Goal: Information Seeking & Learning: Find specific fact

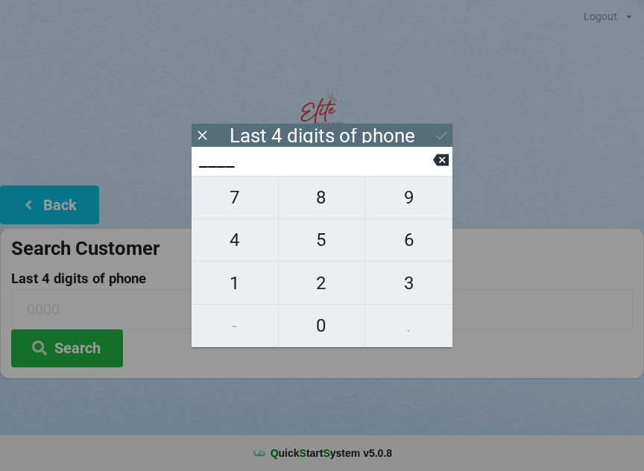
click at [233, 297] on span "1" at bounding box center [234, 282] width 86 height 31
type input "1___"
click at [326, 323] on span "0" at bounding box center [322, 325] width 86 height 31
type input "10__"
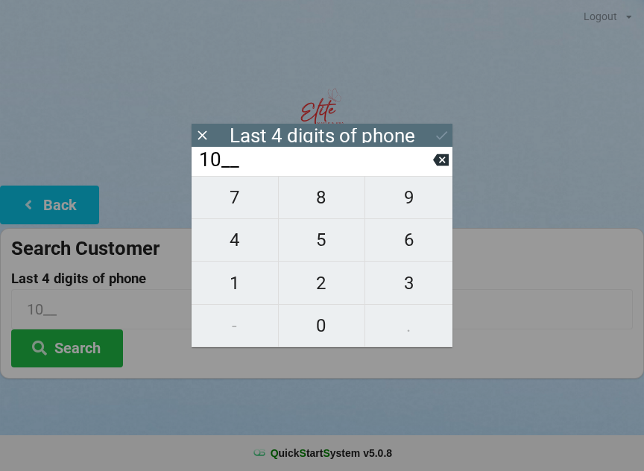
click at [434, 165] on icon at bounding box center [441, 160] width 16 height 12
type input "1___"
click at [238, 288] on span "1" at bounding box center [234, 282] width 86 height 31
type input "11__"
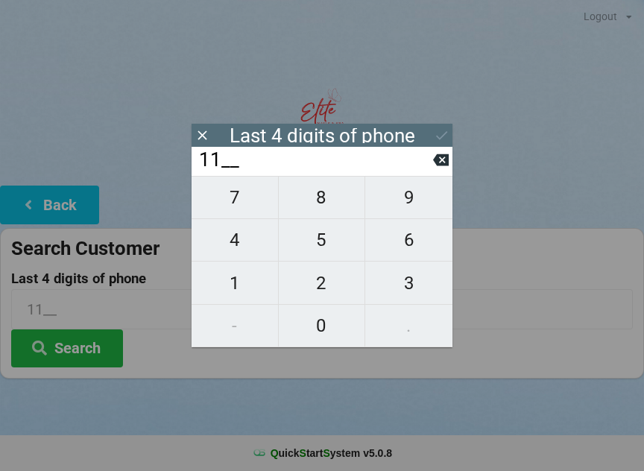
click at [326, 328] on span "0" at bounding box center [322, 325] width 86 height 31
type input "110_"
click at [329, 332] on span "0" at bounding box center [322, 325] width 86 height 31
type input "1100"
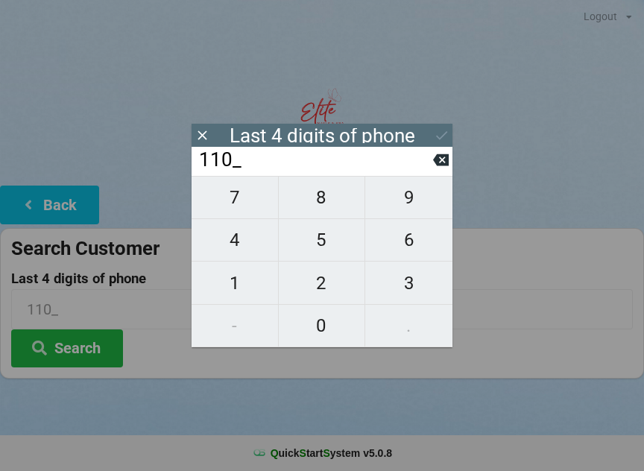
type input "1100"
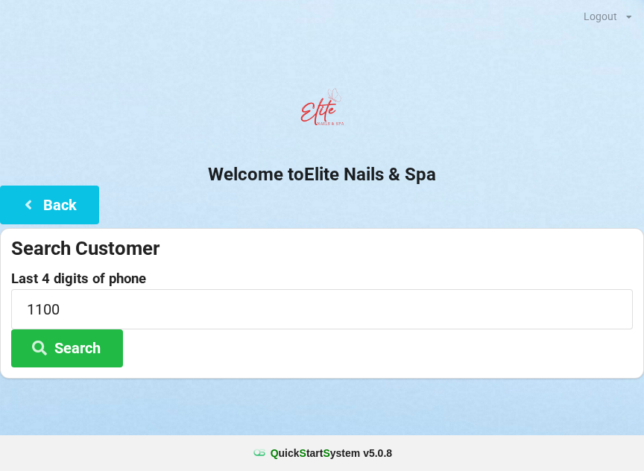
click at [99, 352] on button "Search" at bounding box center [67, 348] width 112 height 38
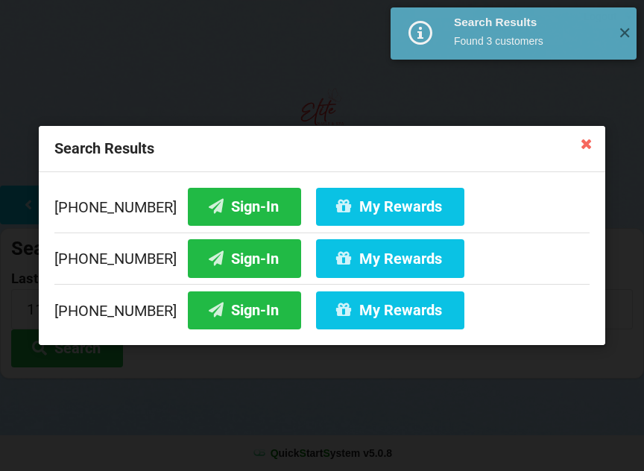
click at [213, 264] on button "Sign-In" at bounding box center [244, 258] width 113 height 38
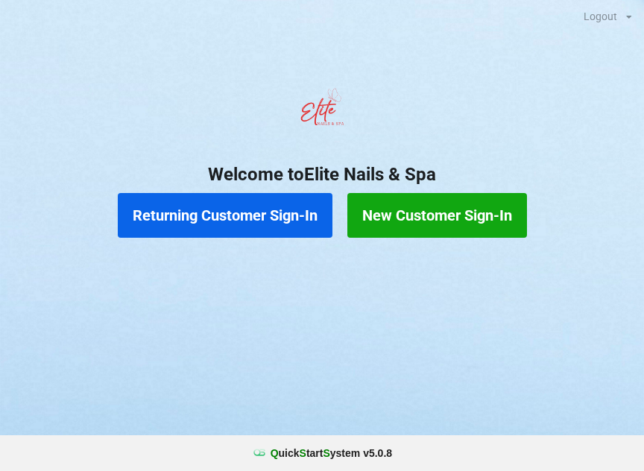
click at [234, 219] on button "Returning Customer Sign-In" at bounding box center [225, 215] width 215 height 45
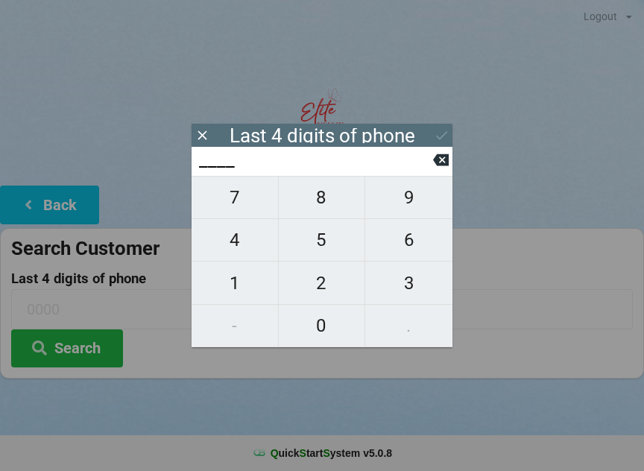
click at [409, 282] on span "3" at bounding box center [408, 282] width 87 height 31
type input "3___"
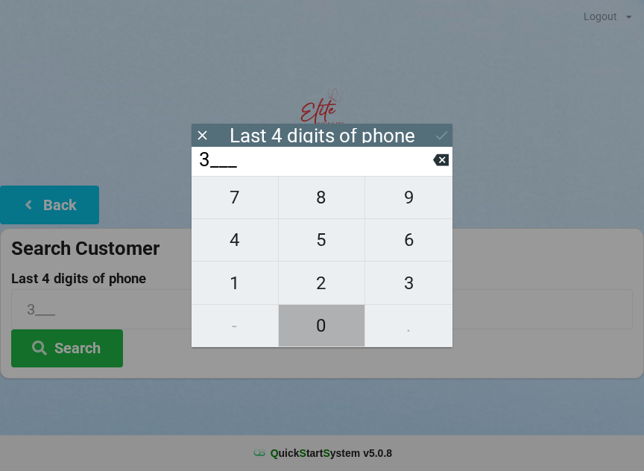
click at [318, 327] on span "0" at bounding box center [322, 325] width 86 height 31
type input "30__"
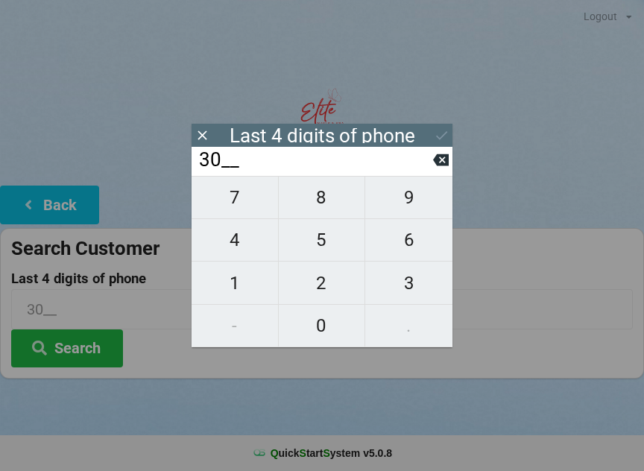
click at [320, 279] on span "2" at bounding box center [322, 282] width 86 height 31
type input "302_"
click at [402, 202] on span "9" at bounding box center [408, 197] width 87 height 31
type input "3029"
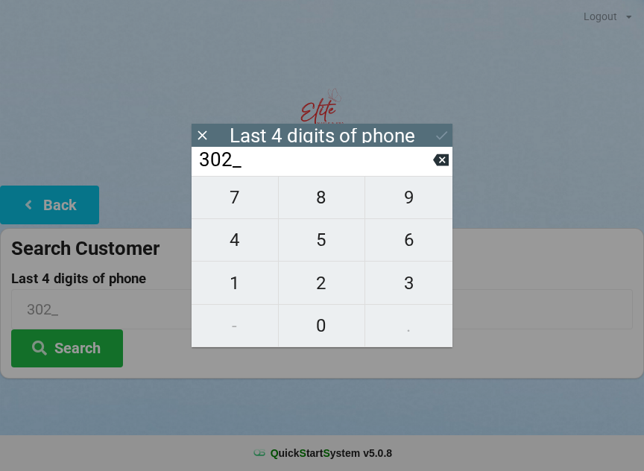
type input "3029"
click at [442, 156] on icon at bounding box center [441, 160] width 16 height 16
click at [440, 134] on div "Last 4 digits of phone" at bounding box center [321, 135] width 261 height 23
click at [413, 202] on span "9" at bounding box center [408, 197] width 87 height 31
type input "3029"
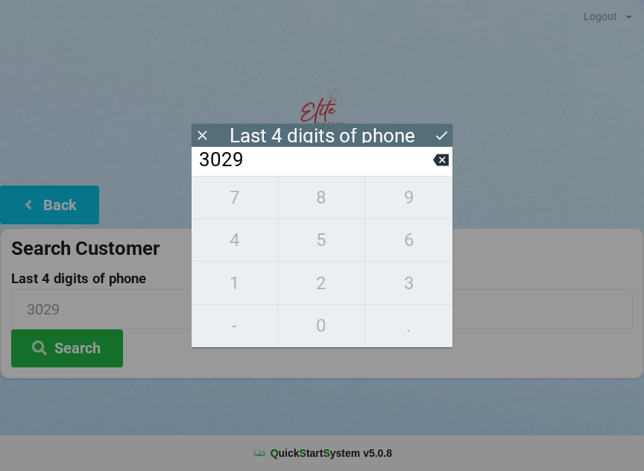
click at [444, 133] on icon at bounding box center [442, 135] width 16 height 16
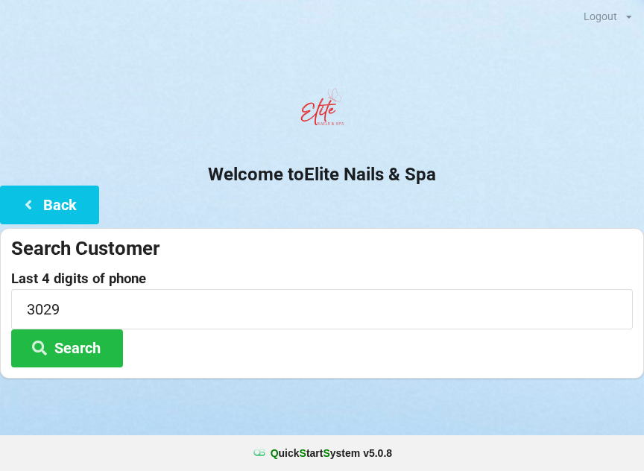
click at [89, 346] on button "Search" at bounding box center [67, 348] width 112 height 38
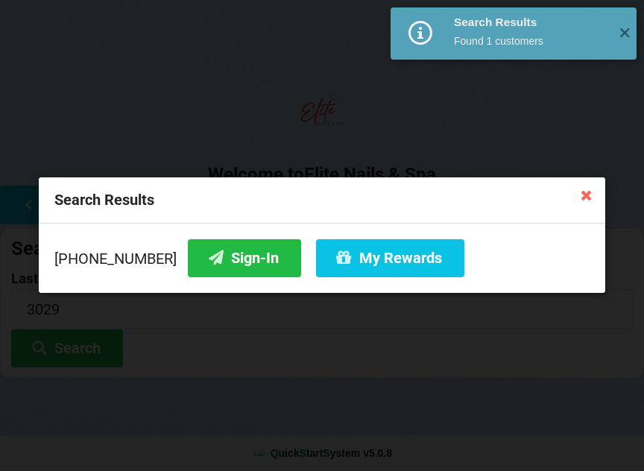
click at [219, 264] on button "Sign-In" at bounding box center [244, 258] width 113 height 38
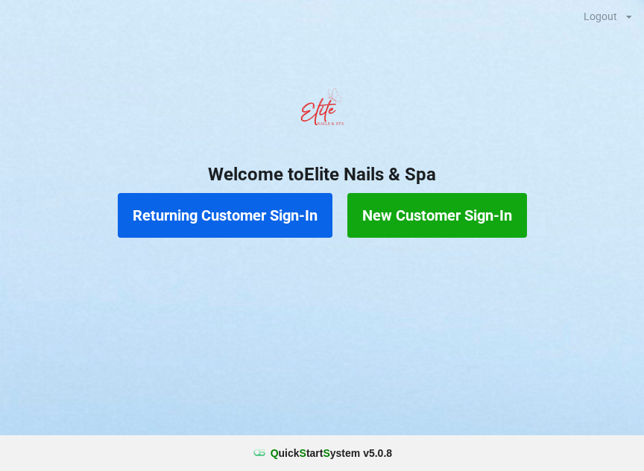
click at [287, 215] on button "Returning Customer Sign-In" at bounding box center [225, 215] width 215 height 45
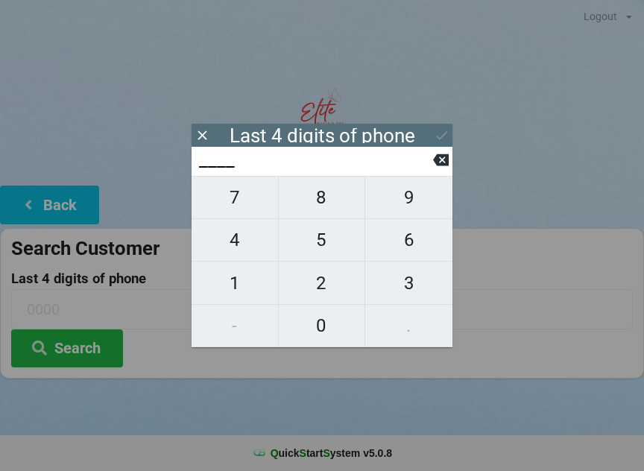
click at [443, 165] on icon at bounding box center [441, 160] width 16 height 16
click at [200, 139] on icon at bounding box center [202, 135] width 16 height 16
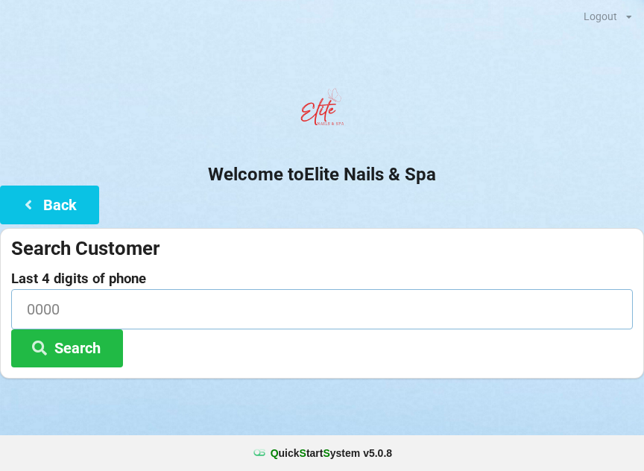
click at [107, 308] on input at bounding box center [321, 308] width 621 height 39
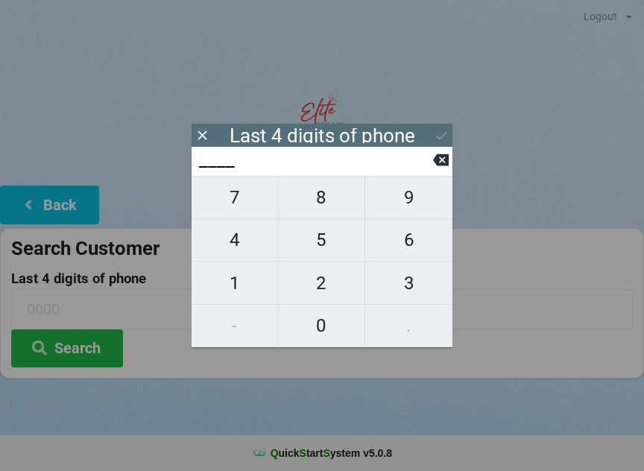
click at [420, 243] on span "6" at bounding box center [408, 239] width 87 height 31
type input "6___"
click at [341, 286] on span "2" at bounding box center [322, 282] width 86 height 31
type input "62__"
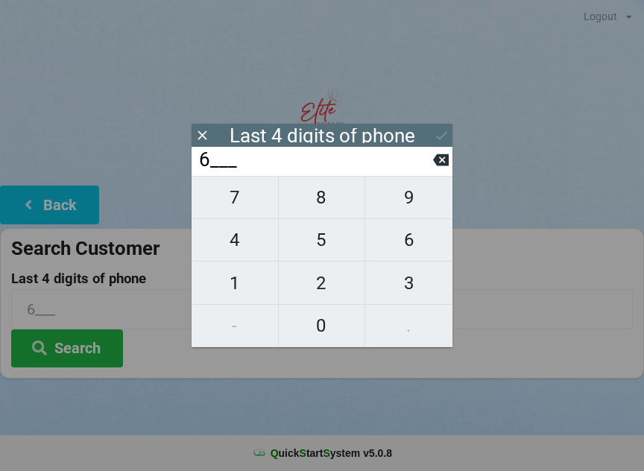
type input "62__"
click at [256, 256] on span "4" at bounding box center [234, 239] width 86 height 31
type input "624_"
click at [398, 240] on span "6" at bounding box center [408, 239] width 87 height 31
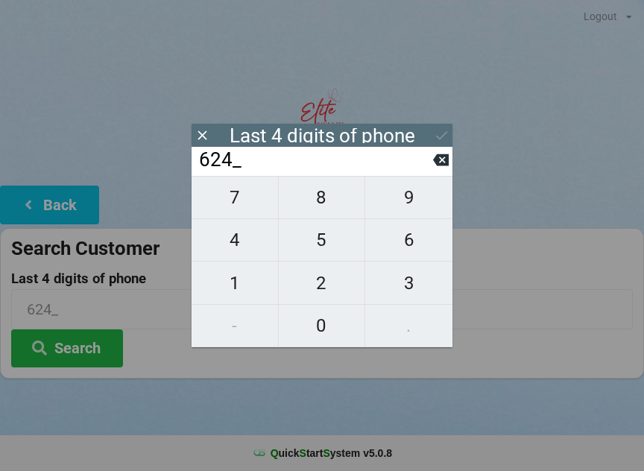
type input "6246"
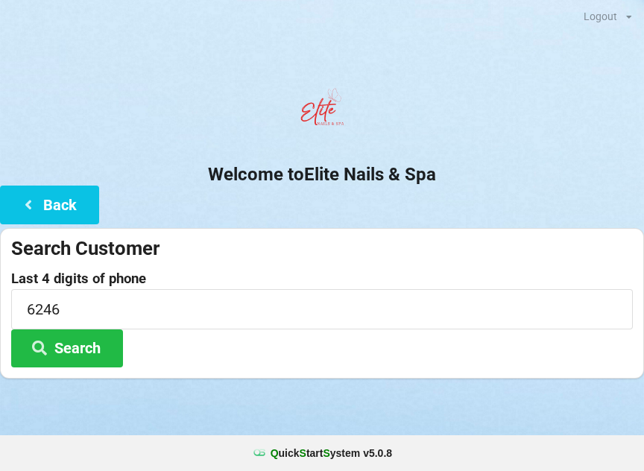
click at [87, 357] on button "Search" at bounding box center [67, 348] width 112 height 38
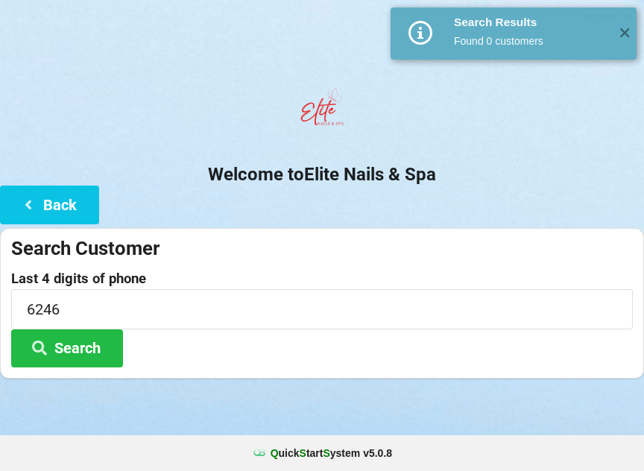
click at [80, 365] on button "Search" at bounding box center [67, 348] width 112 height 38
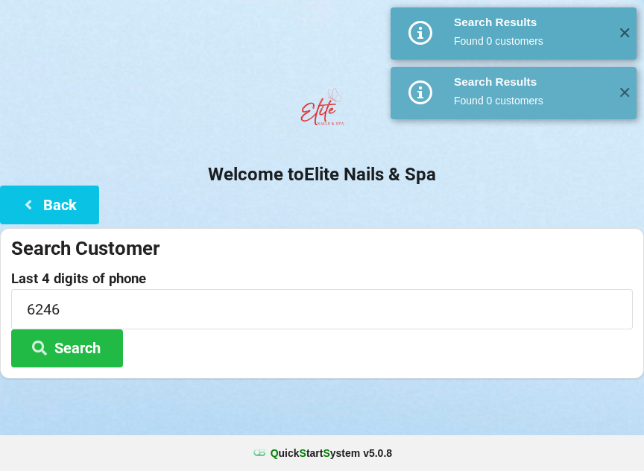
click at [65, 203] on button "Back" at bounding box center [49, 204] width 99 height 38
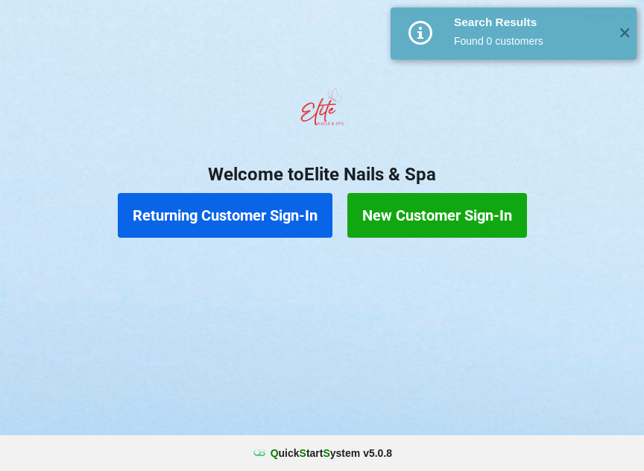
click at [248, 210] on button "Returning Customer Sign-In" at bounding box center [225, 215] width 215 height 45
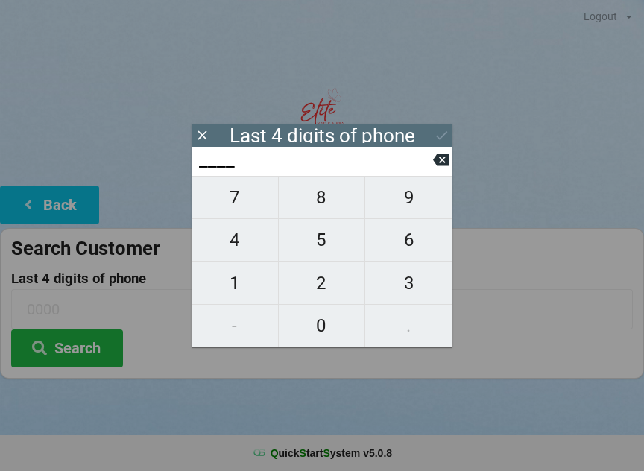
click at [196, 137] on icon at bounding box center [202, 135] width 16 height 16
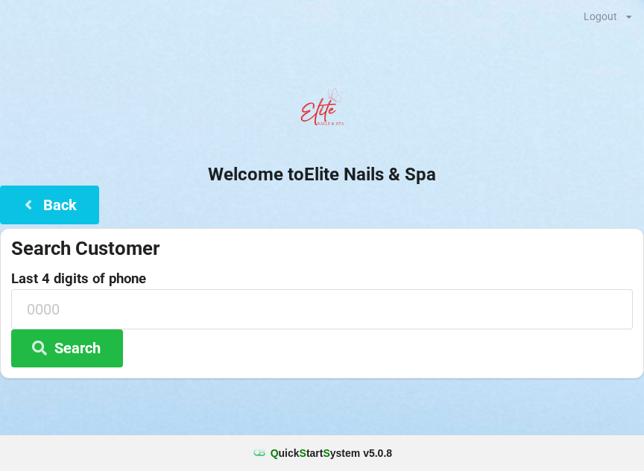
click at [60, 213] on button "Back" at bounding box center [49, 204] width 99 height 38
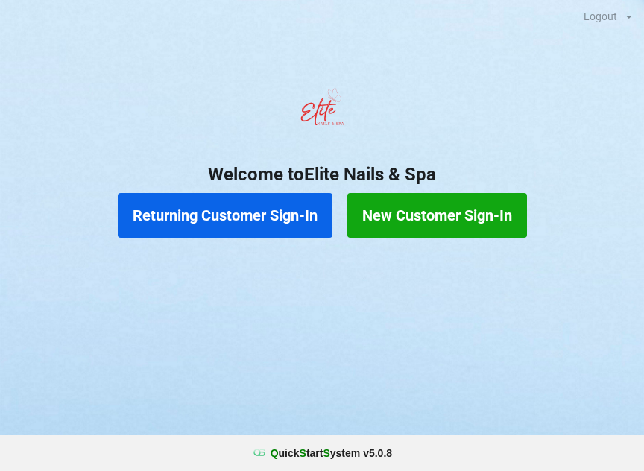
click at [441, 218] on button "New Customer Sign-In" at bounding box center [437, 215] width 180 height 45
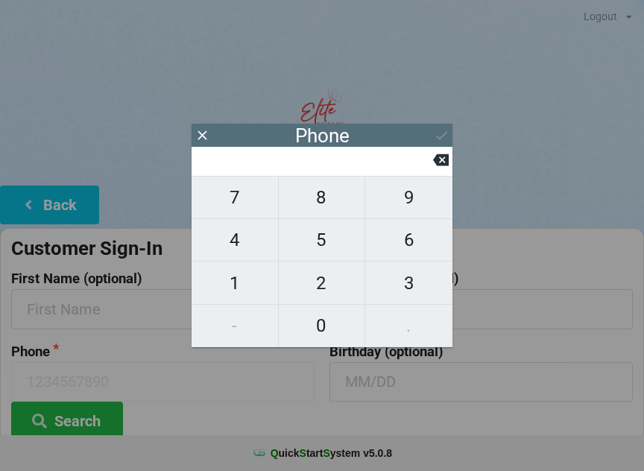
click at [420, 245] on span "6" at bounding box center [408, 239] width 87 height 31
type input "6"
click at [330, 288] on span "2" at bounding box center [322, 282] width 86 height 31
type input "62"
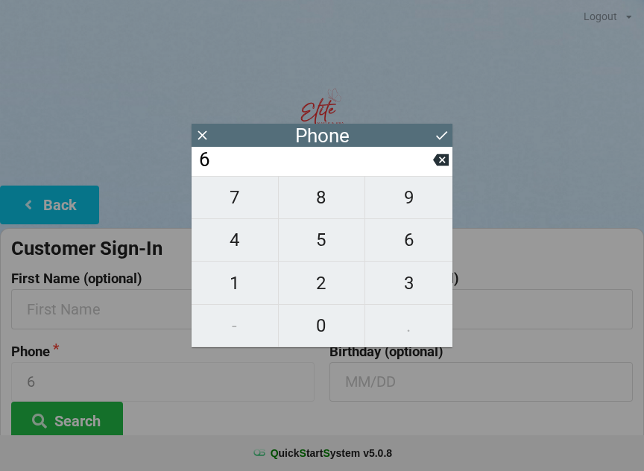
type input "62"
click at [443, 167] on icon at bounding box center [441, 160] width 16 height 16
click at [237, 198] on span "7" at bounding box center [234, 197] width 86 height 31
type input "67"
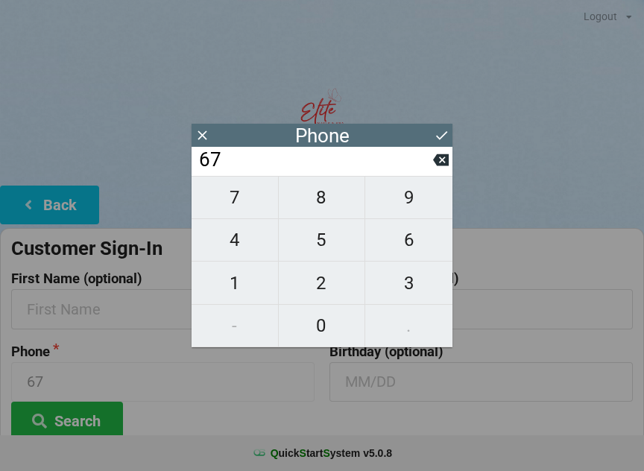
click at [324, 208] on span "8" at bounding box center [322, 197] width 86 height 31
type input "678"
click at [327, 289] on span "2" at bounding box center [322, 282] width 86 height 31
type input "6782"
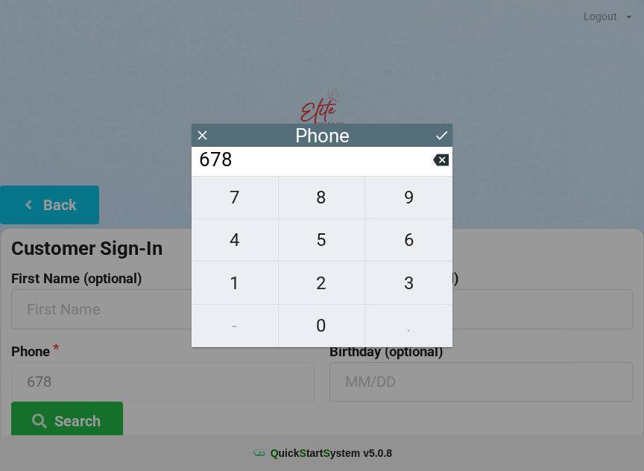
type input "6782"
click at [245, 212] on span "7" at bounding box center [234, 197] width 86 height 31
type input "67827"
click at [335, 315] on span "0" at bounding box center [322, 325] width 86 height 31
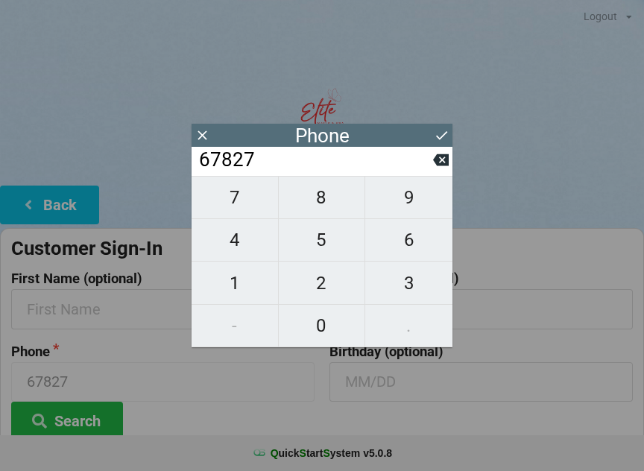
type input "678270"
click at [322, 209] on span "8" at bounding box center [322, 197] width 86 height 31
type input "6782708"
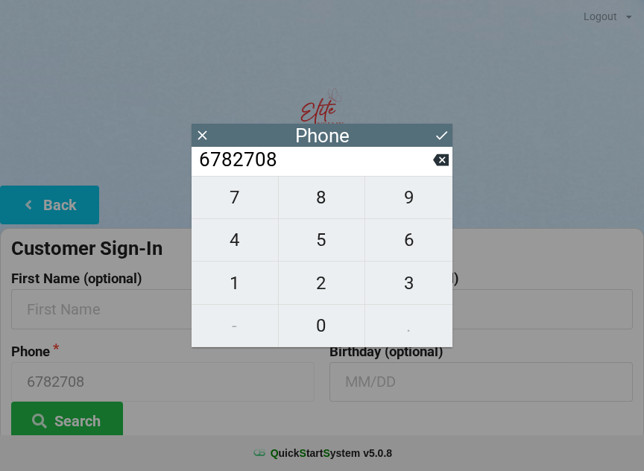
click at [317, 213] on span "8" at bounding box center [322, 197] width 86 height 31
type input "67827088"
click at [417, 281] on span "3" at bounding box center [408, 282] width 87 height 31
type input "678270883"
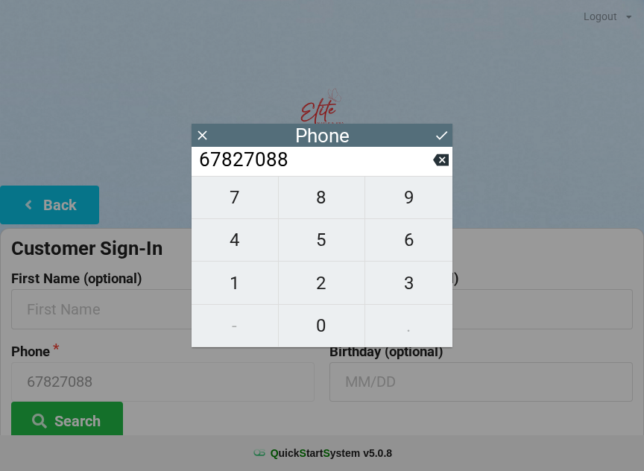
type input "678270883"
click at [413, 201] on span "9" at bounding box center [408, 197] width 87 height 31
type input "6782708839"
click at [445, 126] on button at bounding box center [442, 135] width 16 height 20
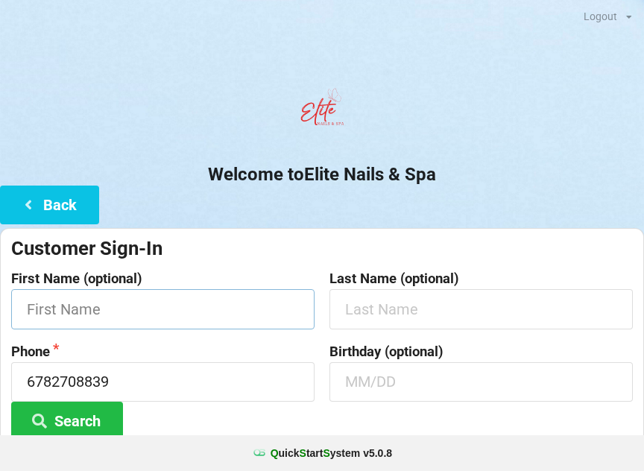
click at [131, 314] on input "text" at bounding box center [162, 308] width 303 height 39
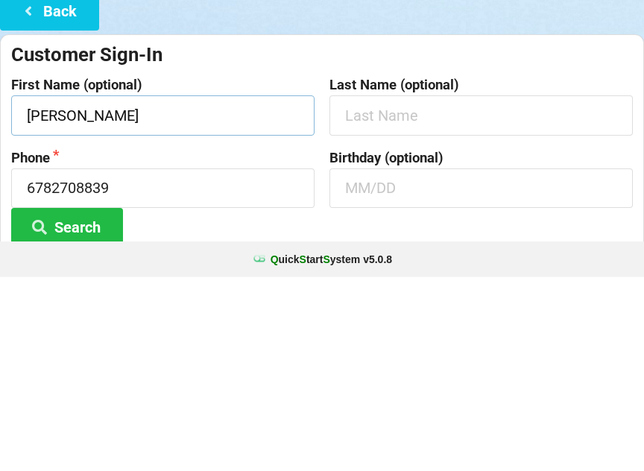
type input "[PERSON_NAME]"
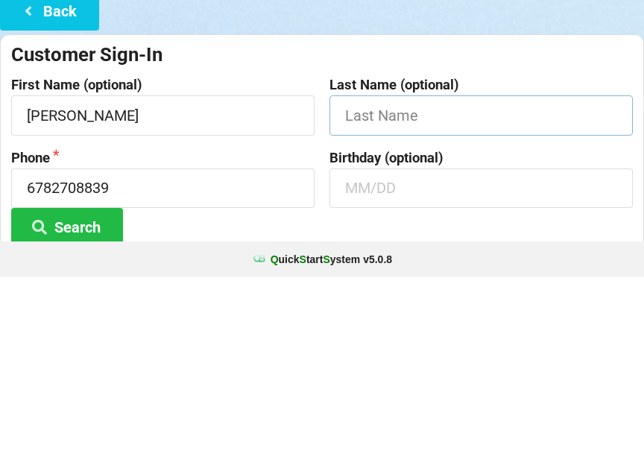
click at [397, 289] on input "text" at bounding box center [480, 308] width 303 height 39
type input "[PERSON_NAME]"
click at [67, 402] on button "Search" at bounding box center [67, 421] width 112 height 38
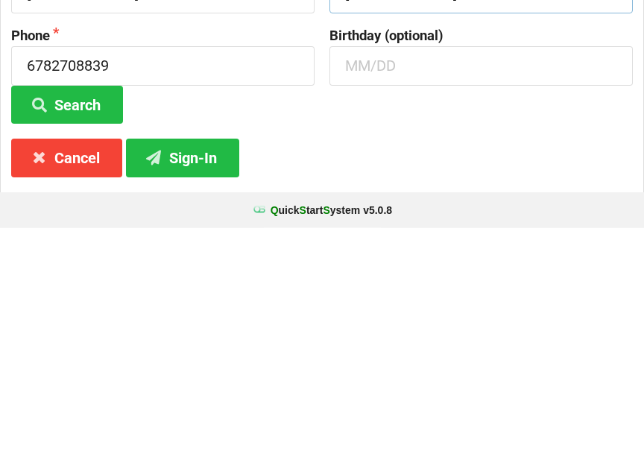
scroll to position [74, 0]
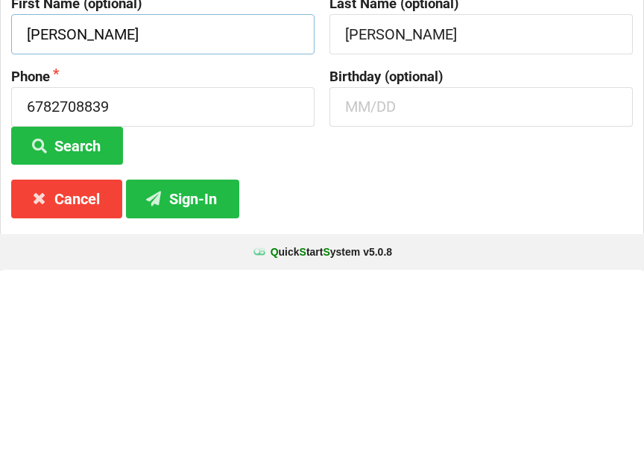
click at [106, 215] on input "[PERSON_NAME]" at bounding box center [162, 234] width 303 height 39
click at [367, 288] on input "text" at bounding box center [480, 307] width 303 height 39
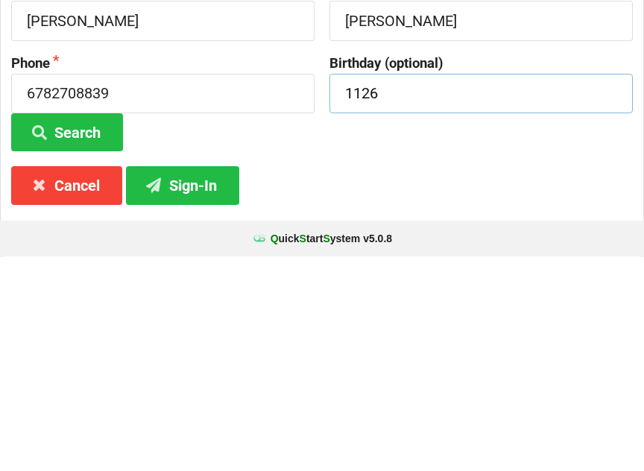
scroll to position [83, 0]
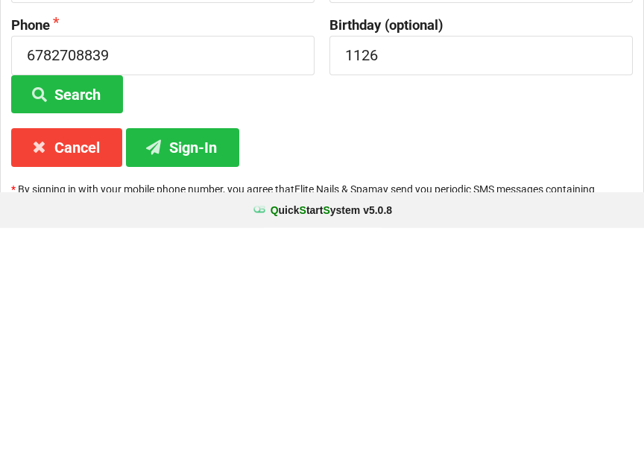
click at [91, 318] on button "Search" at bounding box center [67, 337] width 112 height 38
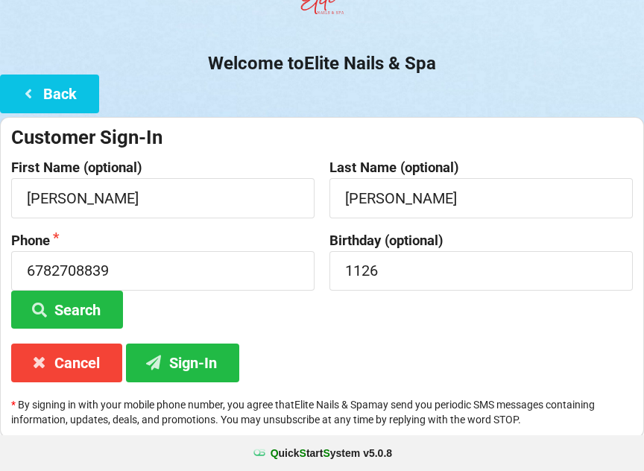
click at [193, 363] on button "Sign-In" at bounding box center [182, 362] width 113 height 38
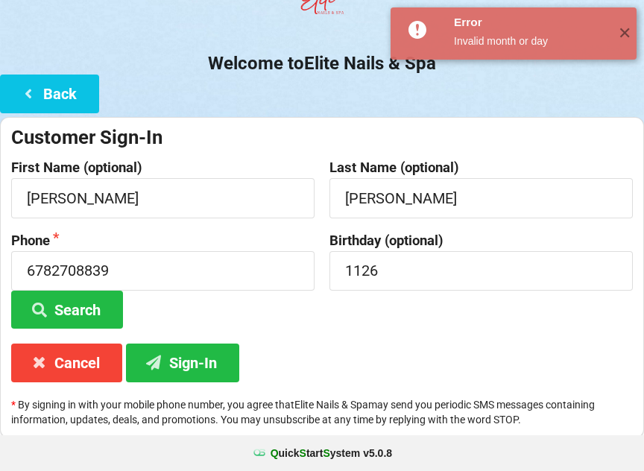
click at [88, 291] on button "Search" at bounding box center [67, 310] width 112 height 38
click at [89, 309] on button "Search" at bounding box center [67, 310] width 112 height 38
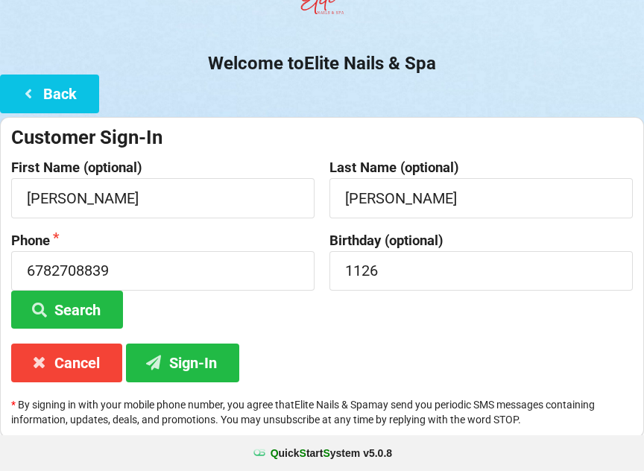
click at [214, 364] on button "Sign-In" at bounding box center [182, 362] width 113 height 38
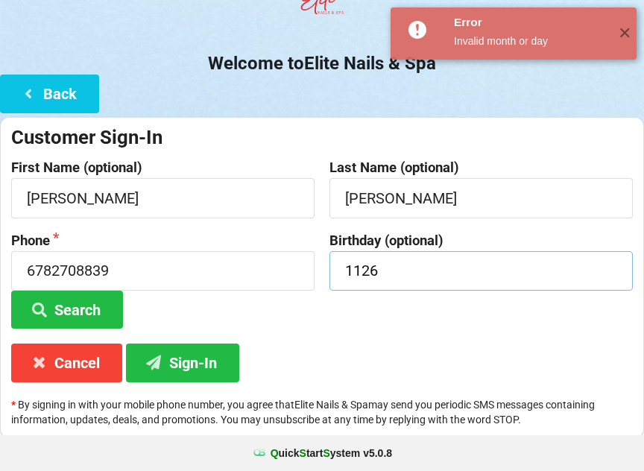
click at [426, 282] on input "1126" at bounding box center [480, 270] width 303 height 39
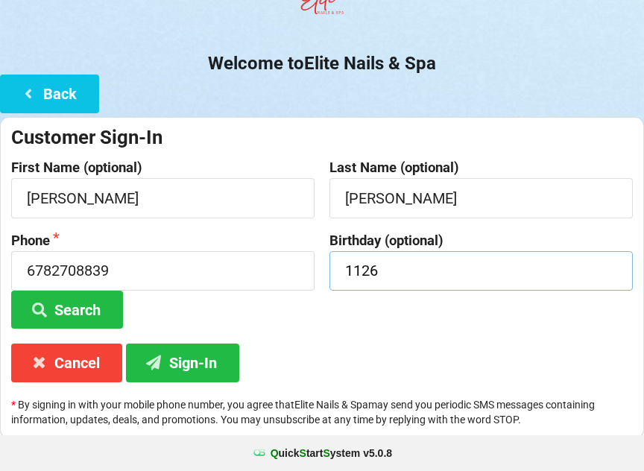
scroll to position [110, 0]
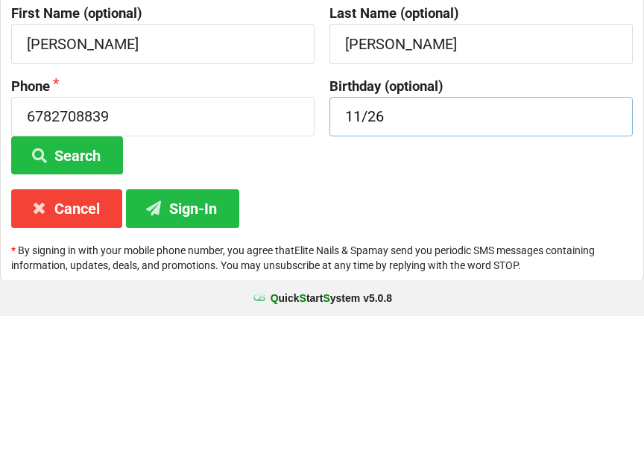
type input "11/26"
click at [200, 344] on button "Sign-In" at bounding box center [182, 363] width 113 height 38
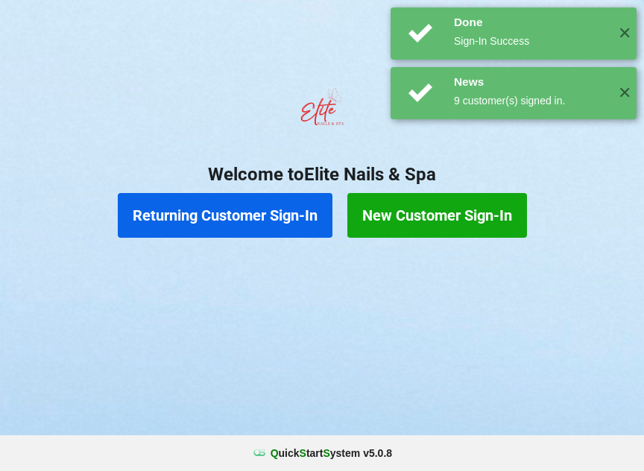
scroll to position [0, 0]
